Goal: Check status: Check status

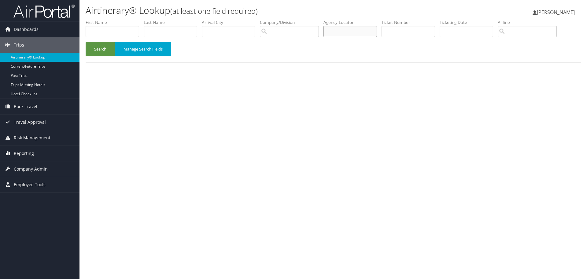
click at [355, 26] on input "text" at bounding box center [351, 31] width 54 height 11
paste input "CX9RN4/"
type input "CX9RN4"
click at [86, 42] on button "Search" at bounding box center [100, 49] width 29 height 14
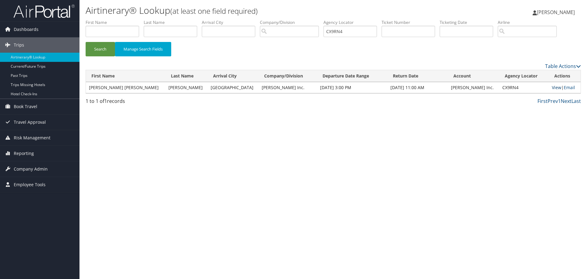
click at [552, 87] on link "View" at bounding box center [556, 87] width 9 height 6
click at [564, 89] on link "Email" at bounding box center [569, 87] width 11 height 6
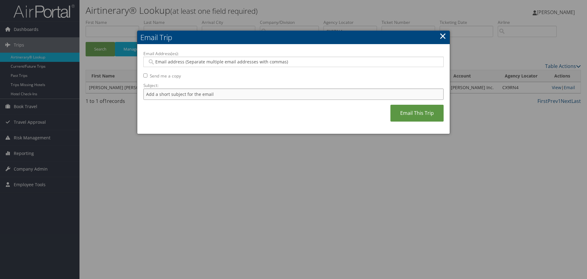
click at [155, 95] on input "Subject:" at bounding box center [293, 93] width 300 height 11
type input "Invoice"
click at [175, 65] on input "Email Address(es):" at bounding box center [293, 62] width 292 height 6
type input "[EMAIL_ADDRESS][PERSON_NAME][DOMAIN_NAME]"
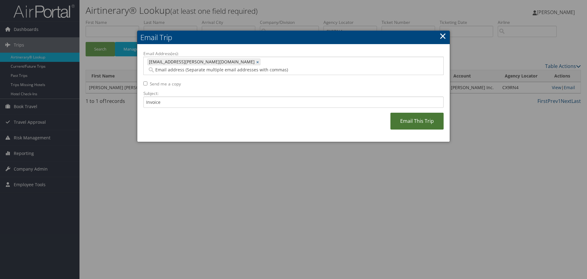
click at [407, 115] on link "Email This Trip" at bounding box center [417, 121] width 53 height 17
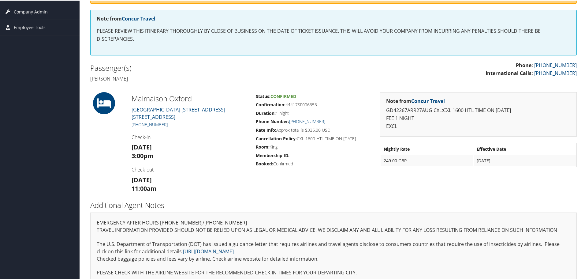
scroll to position [121, 0]
